Goal: Task Accomplishment & Management: Use online tool/utility

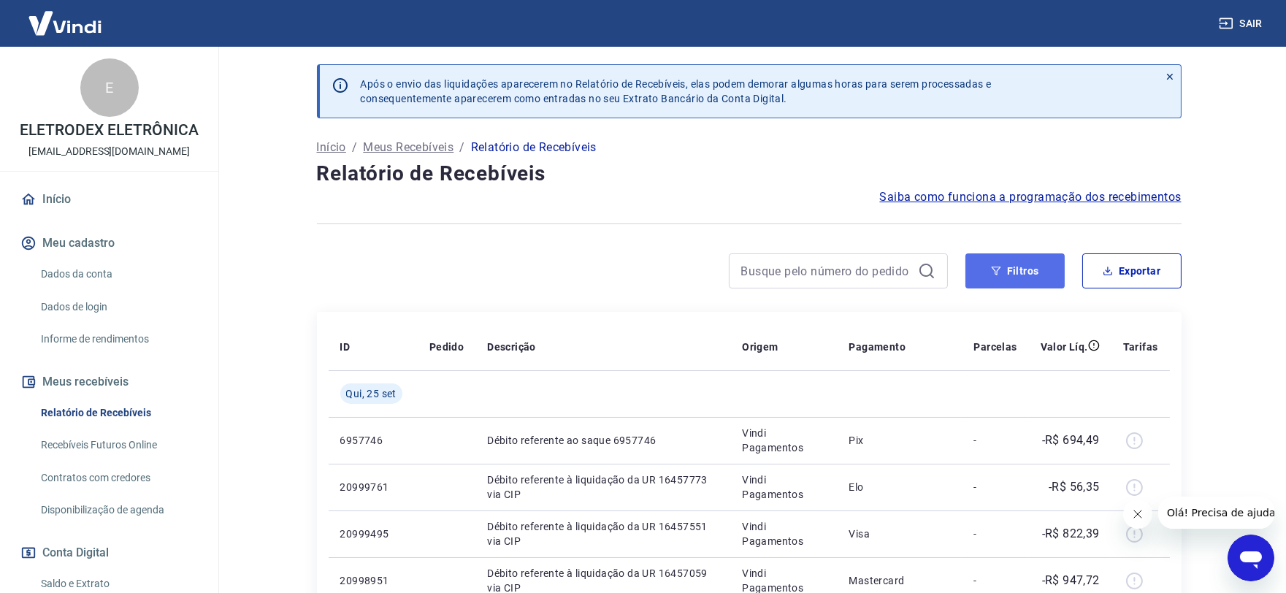
click at [1011, 276] on button "Filtros" at bounding box center [1015, 270] width 99 height 35
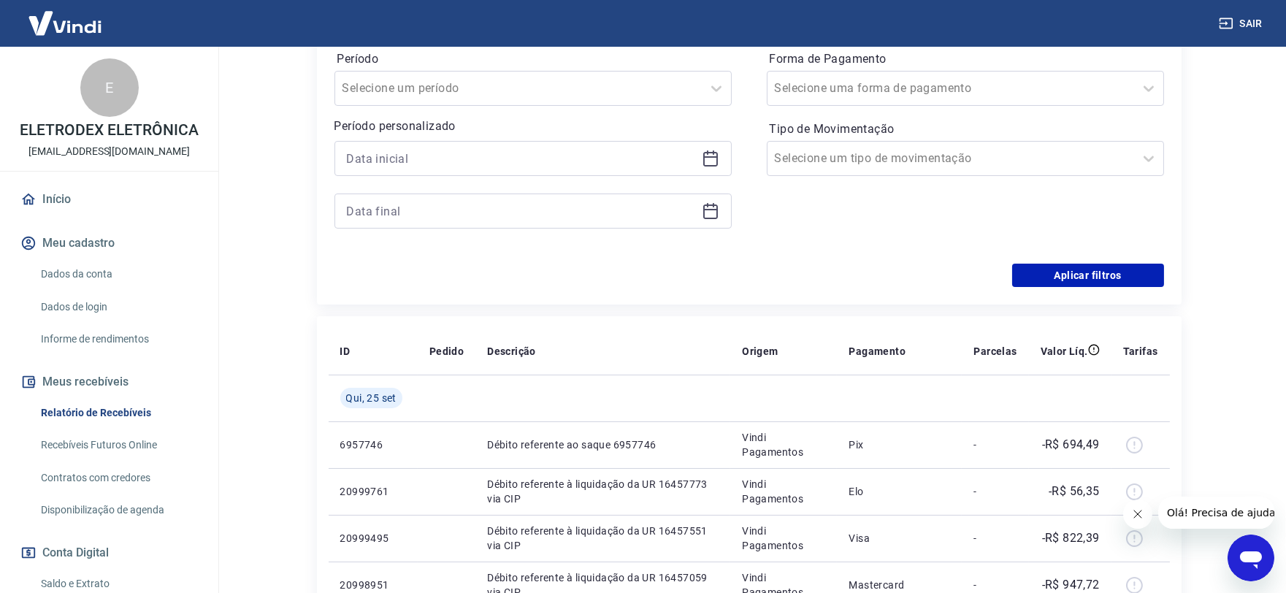
scroll to position [324, 0]
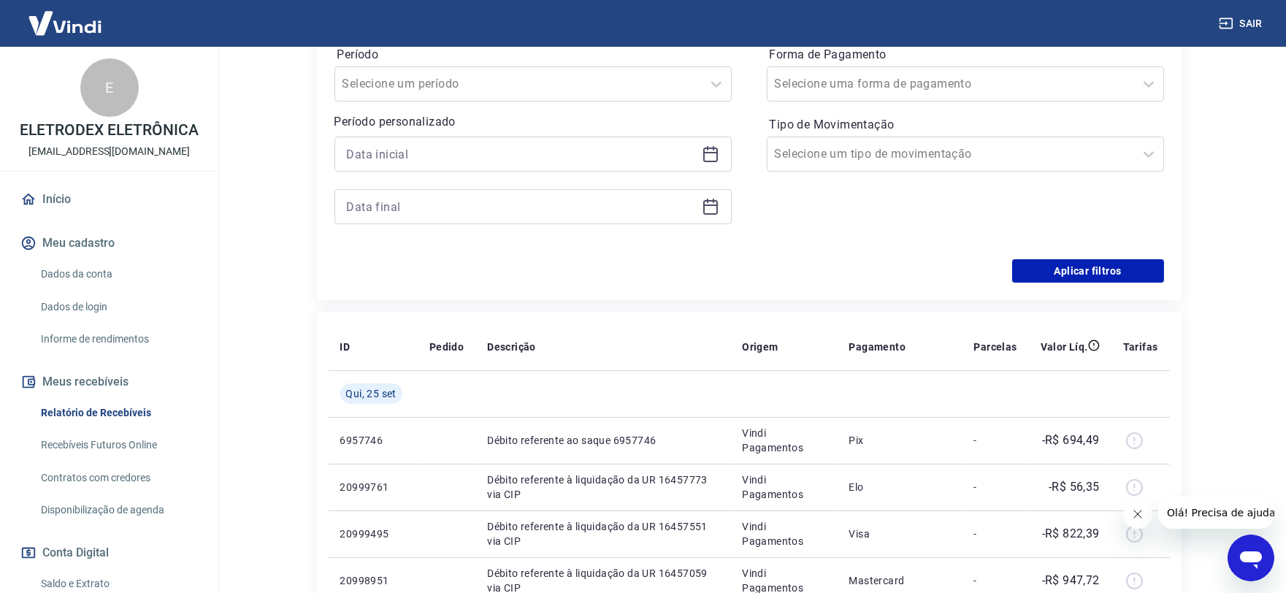
click at [700, 157] on div at bounding box center [533, 154] width 397 height 35
click at [720, 145] on div at bounding box center [533, 154] width 397 height 35
click at [710, 164] on div at bounding box center [533, 154] width 397 height 35
click at [704, 155] on icon at bounding box center [711, 155] width 15 height 15
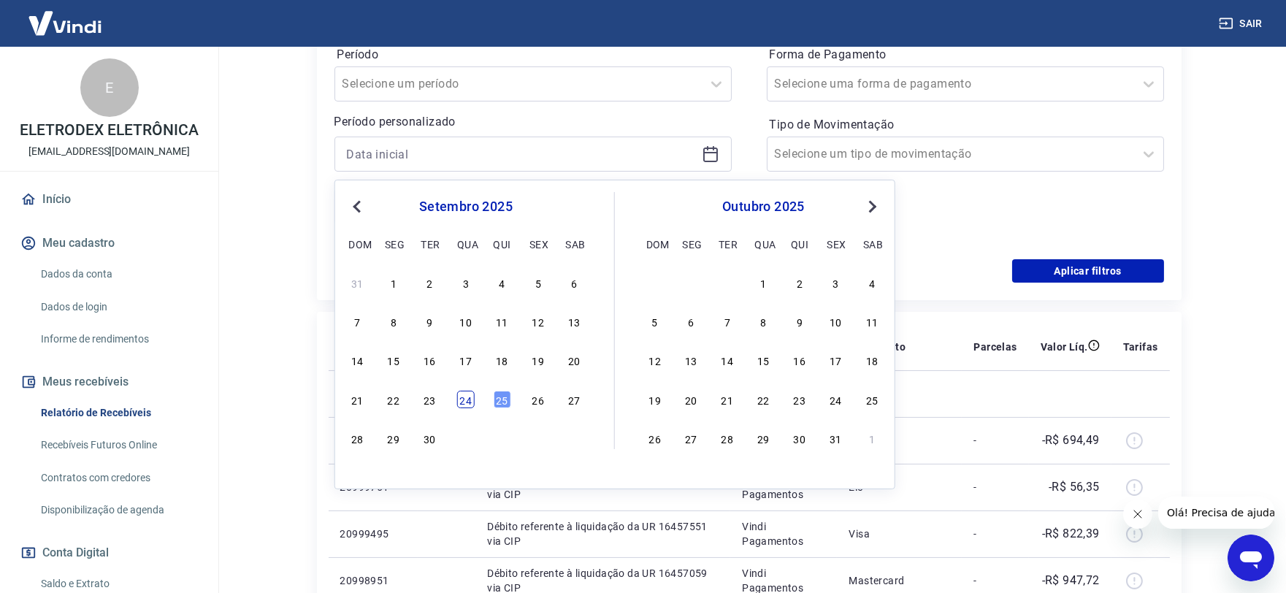
click at [465, 397] on div "24" at bounding box center [466, 400] width 18 height 18
type input "[DATE]"
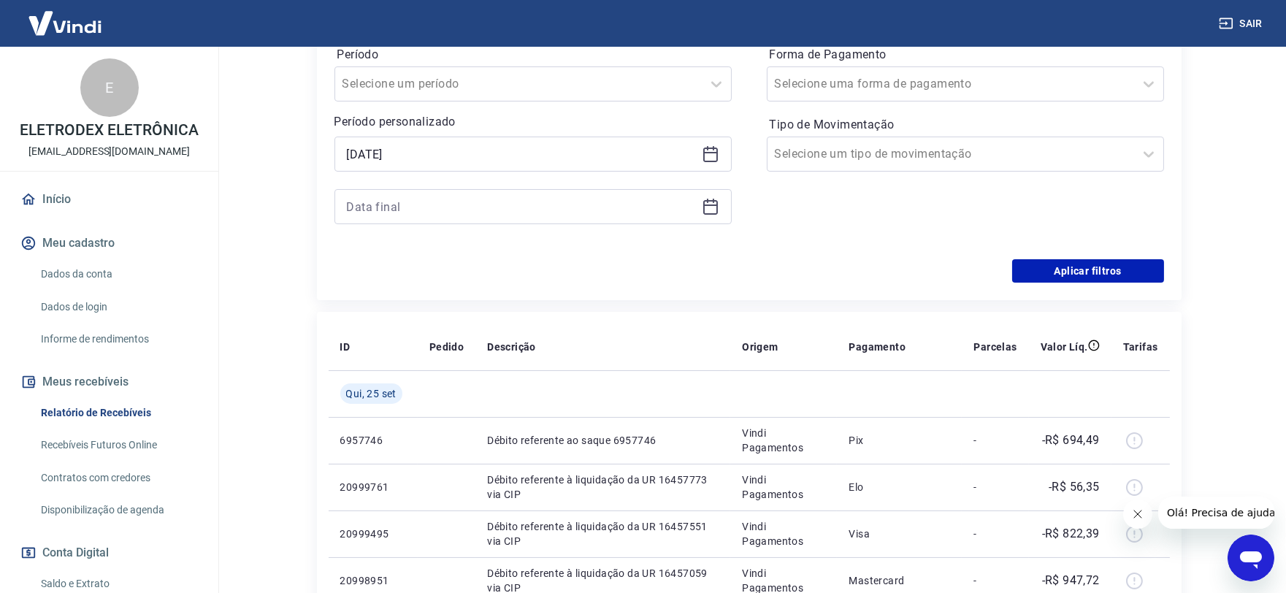
click at [711, 205] on icon at bounding box center [711, 207] width 18 height 18
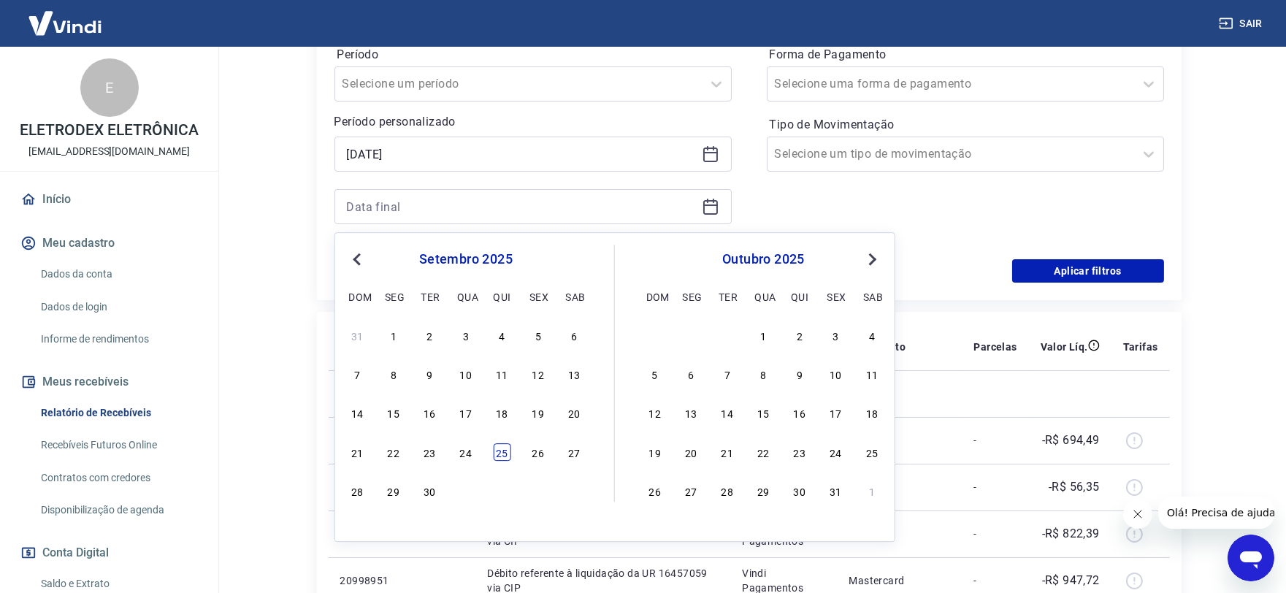
click at [506, 446] on div "25" at bounding box center [502, 452] width 18 height 18
type input "[DATE]"
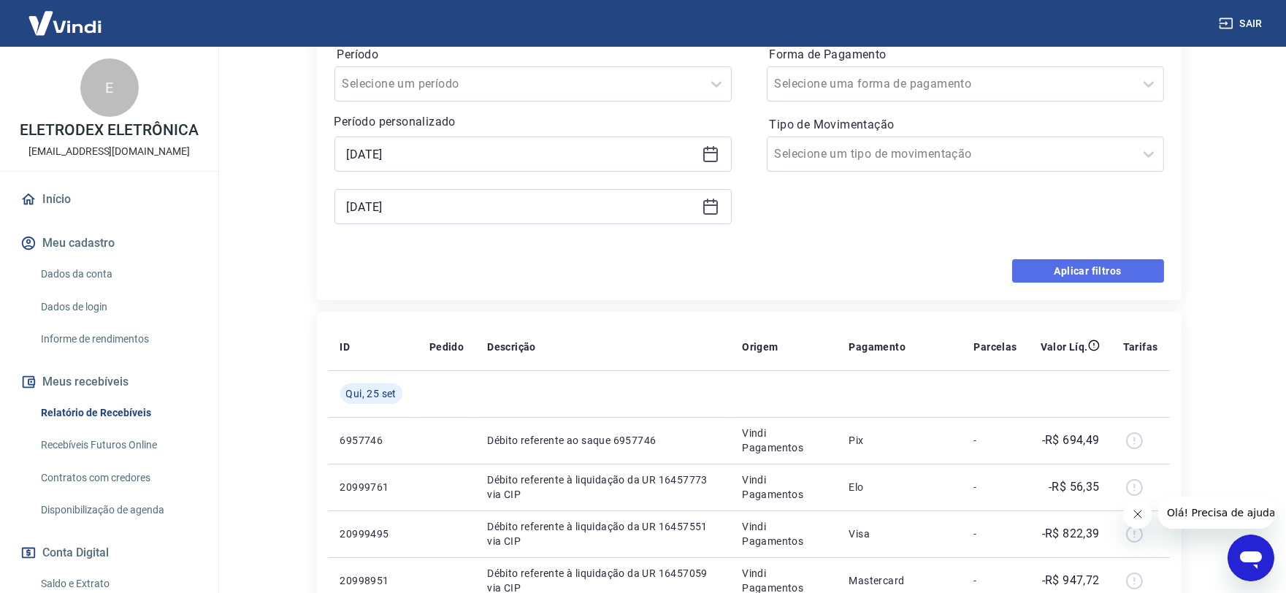
click at [1037, 266] on button "Aplicar filtros" at bounding box center [1089, 270] width 152 height 23
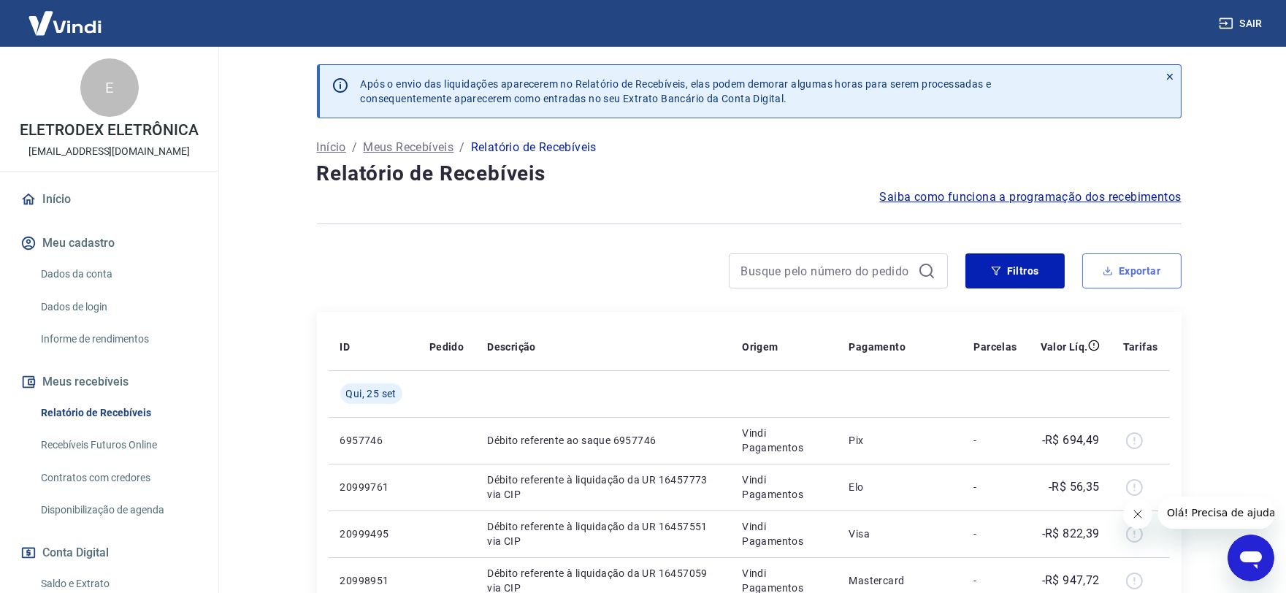
click at [1126, 275] on button "Exportar" at bounding box center [1132, 270] width 99 height 35
type input "[DATE]"
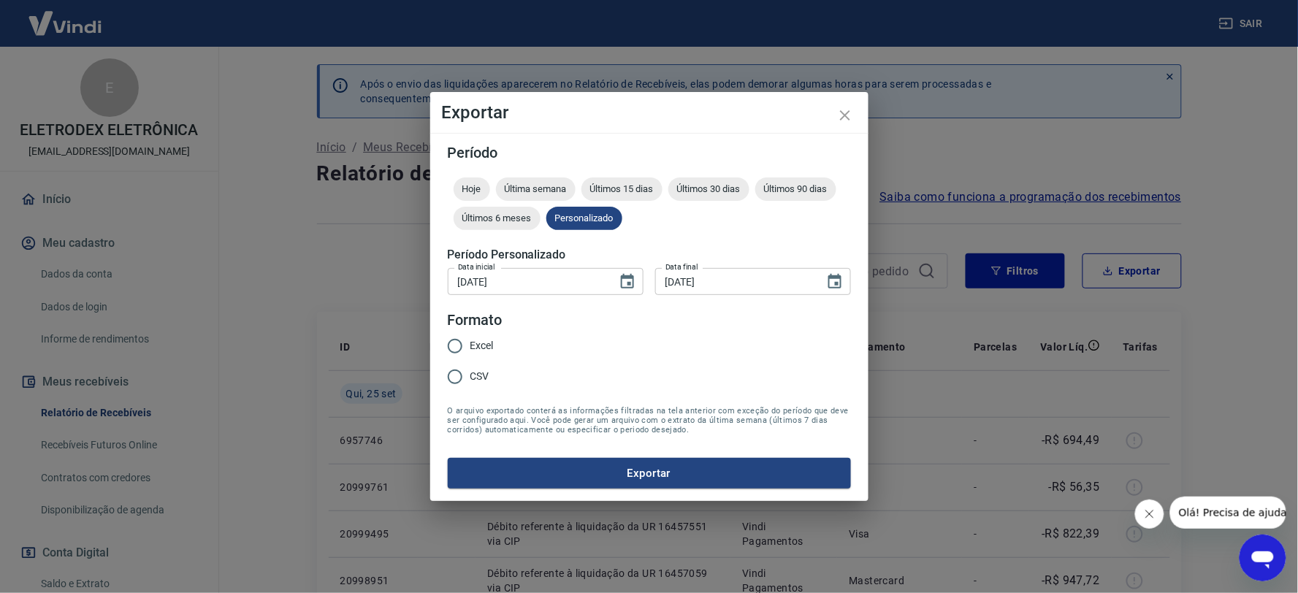
click at [479, 341] on span "Excel" at bounding box center [481, 345] width 23 height 15
click at [470, 341] on input "Excel" at bounding box center [455, 346] width 31 height 31
radio input "true"
click at [622, 459] on button "Exportar" at bounding box center [649, 473] width 403 height 31
